Goal: Find specific page/section: Find specific page/section

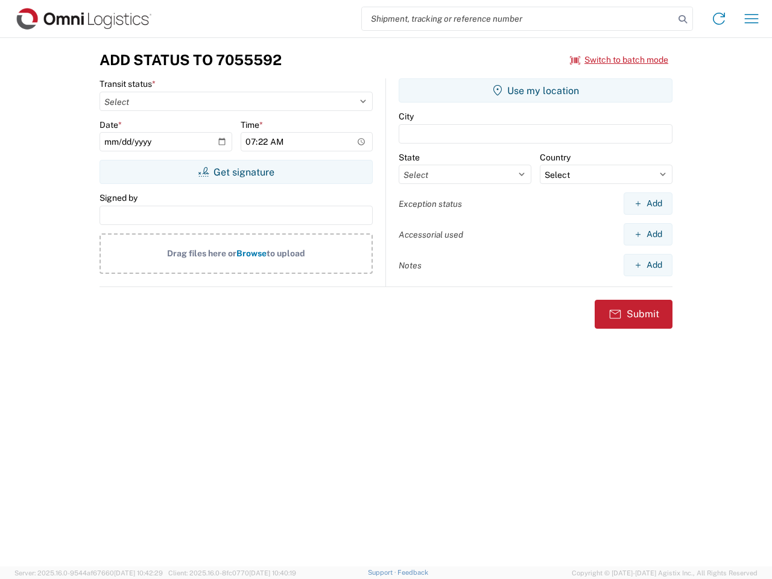
click at [518, 19] on input "search" at bounding box center [518, 18] width 312 height 23
click at [682, 19] on icon at bounding box center [682, 19] width 17 height 17
click at [719, 19] on icon at bounding box center [718, 18] width 19 height 19
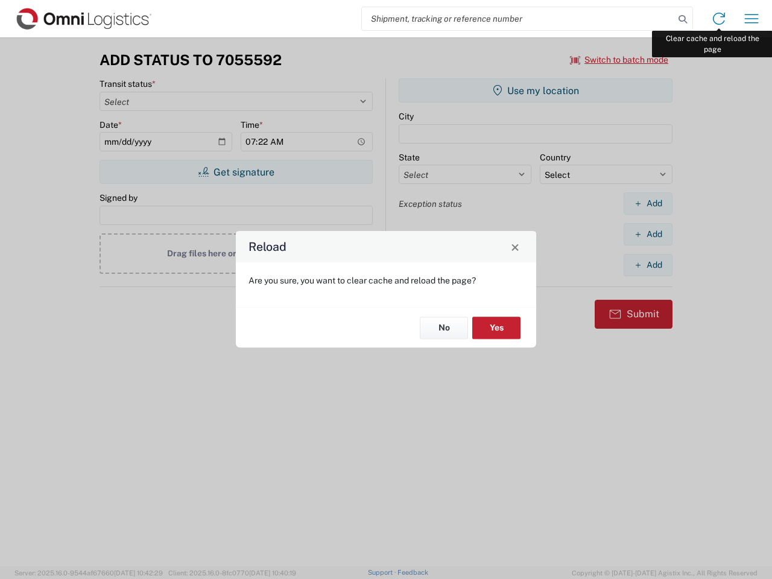
click at [751, 19] on div "Reload Are you sure, you want to clear cache and reload the page? No Yes" at bounding box center [386, 289] width 772 height 579
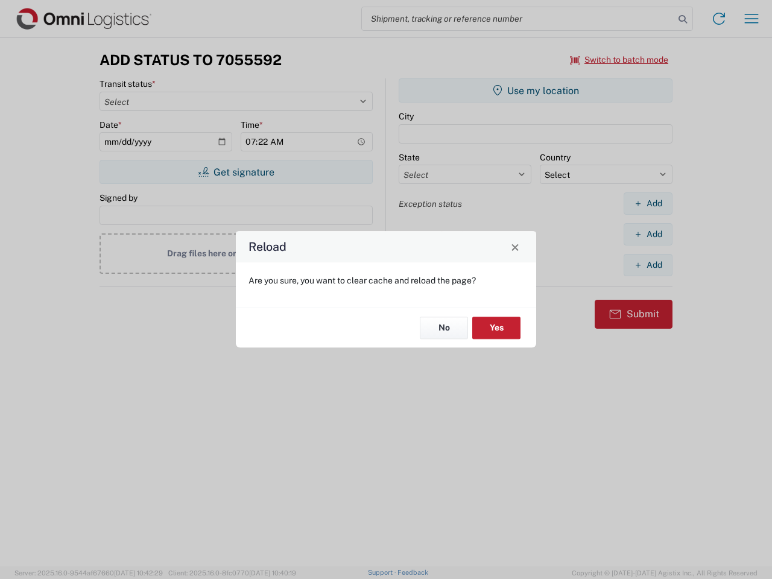
click at [619, 60] on div "Reload Are you sure, you want to clear cache and reload the page? No Yes" at bounding box center [386, 289] width 772 height 579
click at [236, 172] on div "Reload Are you sure, you want to clear cache and reload the page? No Yes" at bounding box center [386, 289] width 772 height 579
click at [535, 90] on div "Reload Are you sure, you want to clear cache and reload the page? No Yes" at bounding box center [386, 289] width 772 height 579
click at [647, 203] on div "Reload Are you sure, you want to clear cache and reload the page? No Yes" at bounding box center [386, 289] width 772 height 579
click at [647, 234] on div "Reload Are you sure, you want to clear cache and reload the page? No Yes" at bounding box center [386, 289] width 772 height 579
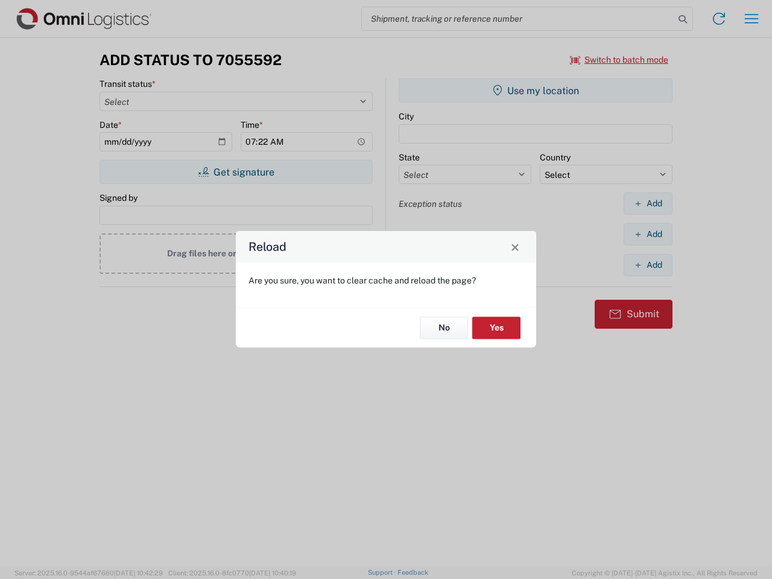
click at [647, 265] on div "Reload Are you sure, you want to clear cache and reload the page? No Yes" at bounding box center [386, 289] width 772 height 579
